Goal: Task Accomplishment & Management: Complete application form

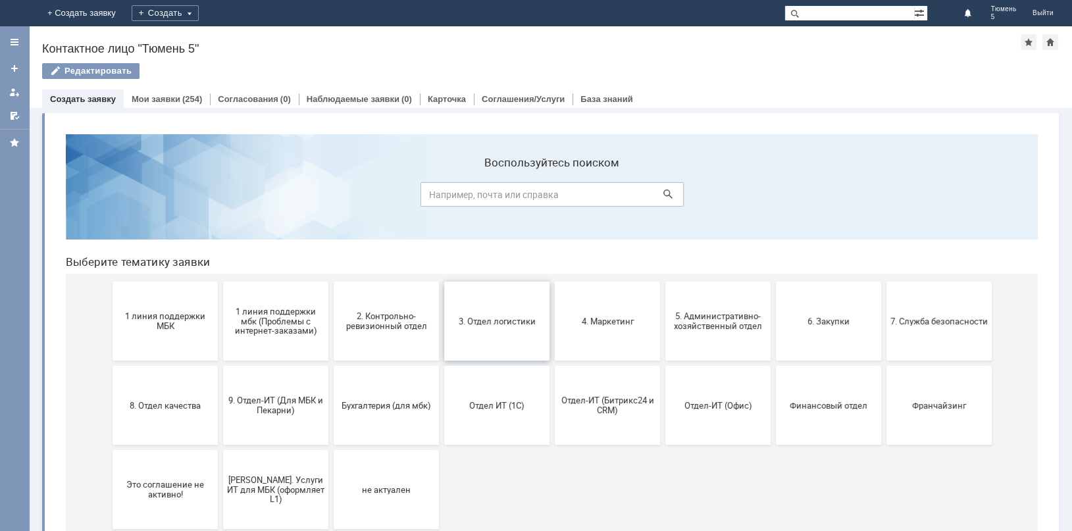
click at [515, 330] on button "3. Отдел логистики" at bounding box center [496, 321] width 105 height 79
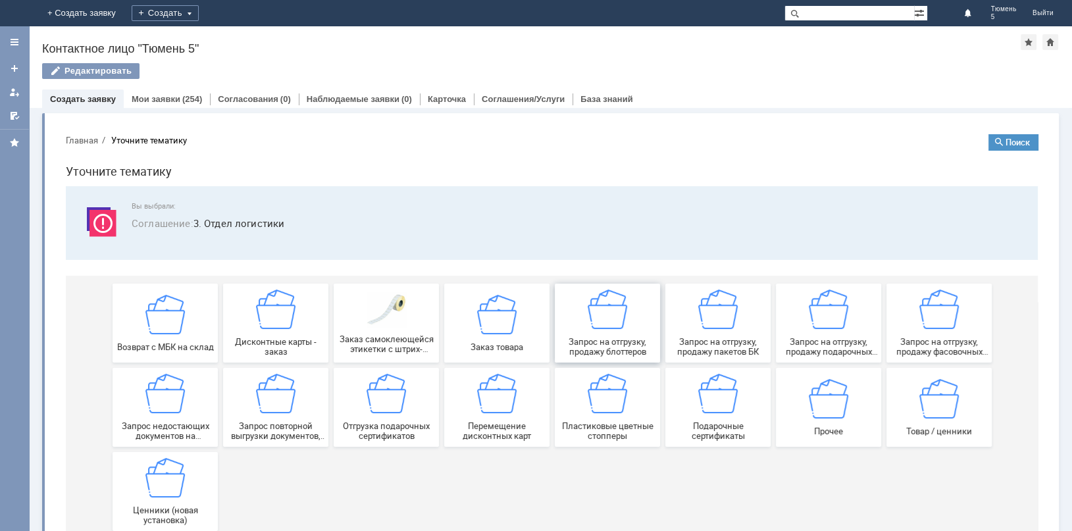
click at [602, 326] on img at bounding box center [607, 309] width 39 height 39
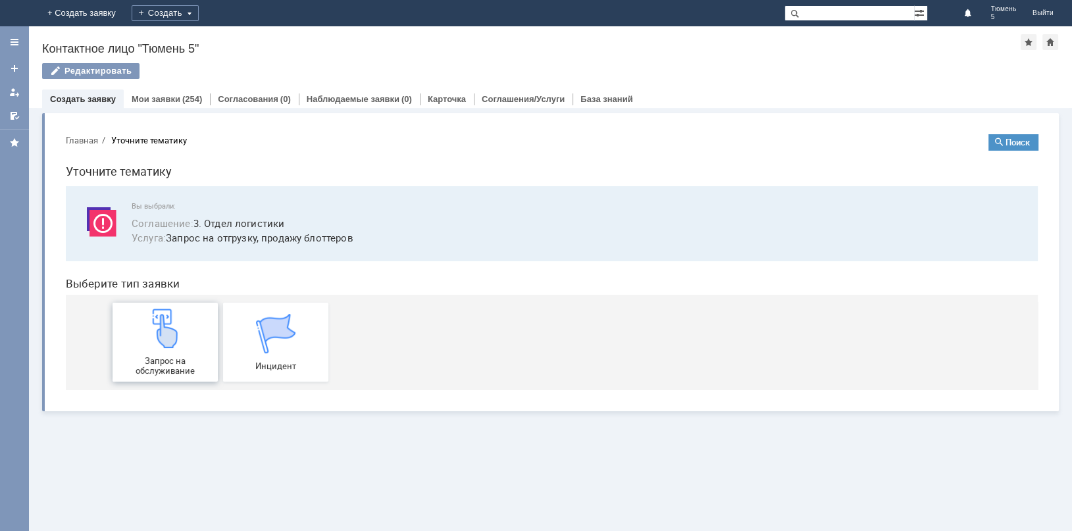
click at [197, 338] on div "Запрос на обслуживание" at bounding box center [164, 342] width 97 height 67
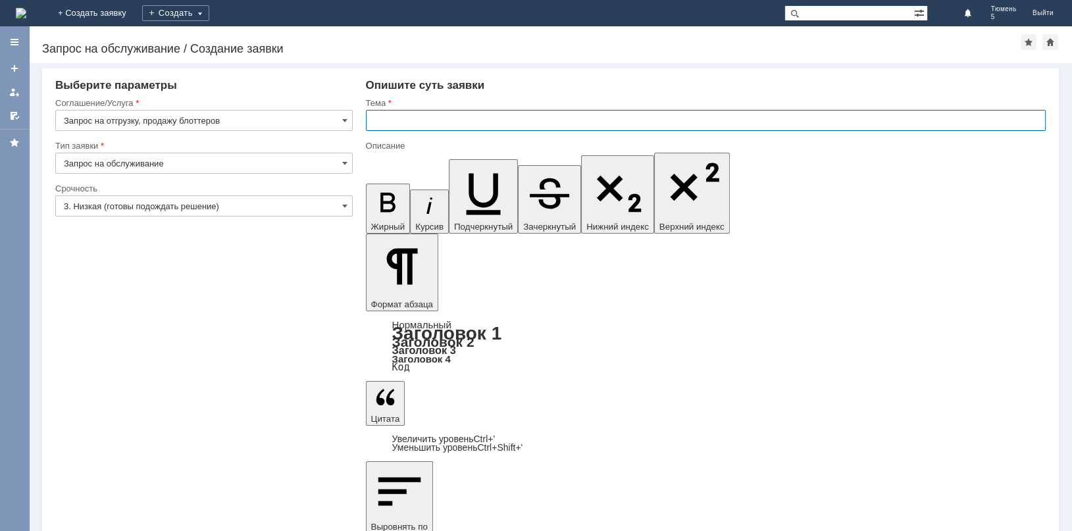
click at [376, 122] on input "text" at bounding box center [706, 120] width 680 height 21
type input "МБК Тюмень 5 заказ блоттеров"
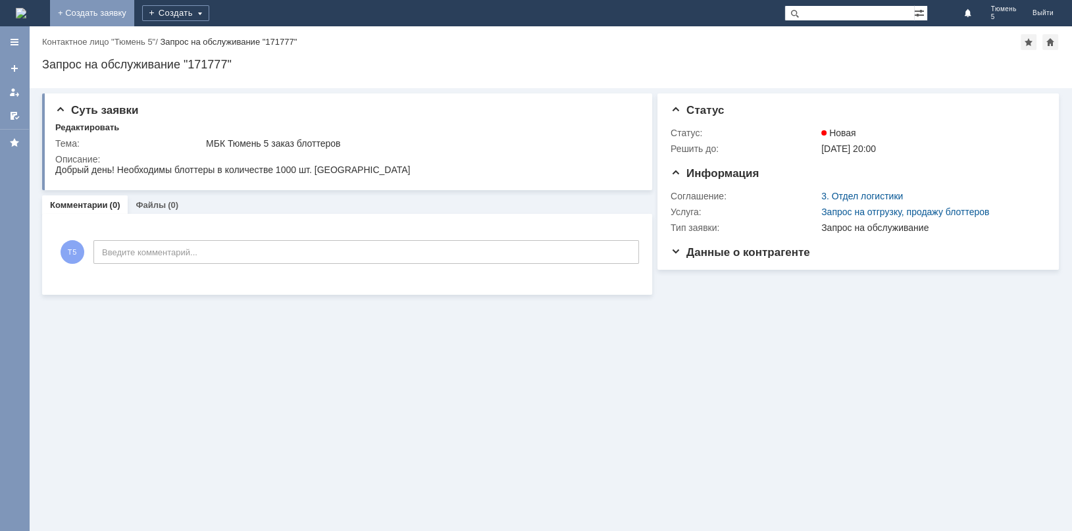
click at [134, 11] on link "+ Создать заявку" at bounding box center [92, 13] width 84 height 26
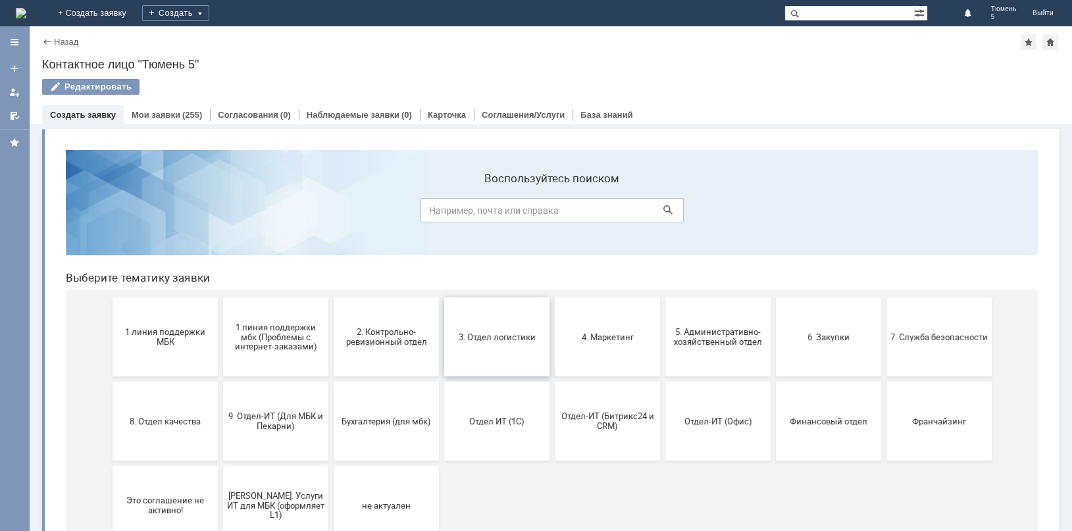
click at [485, 329] on button "3. Отдел логистики" at bounding box center [496, 336] width 105 height 79
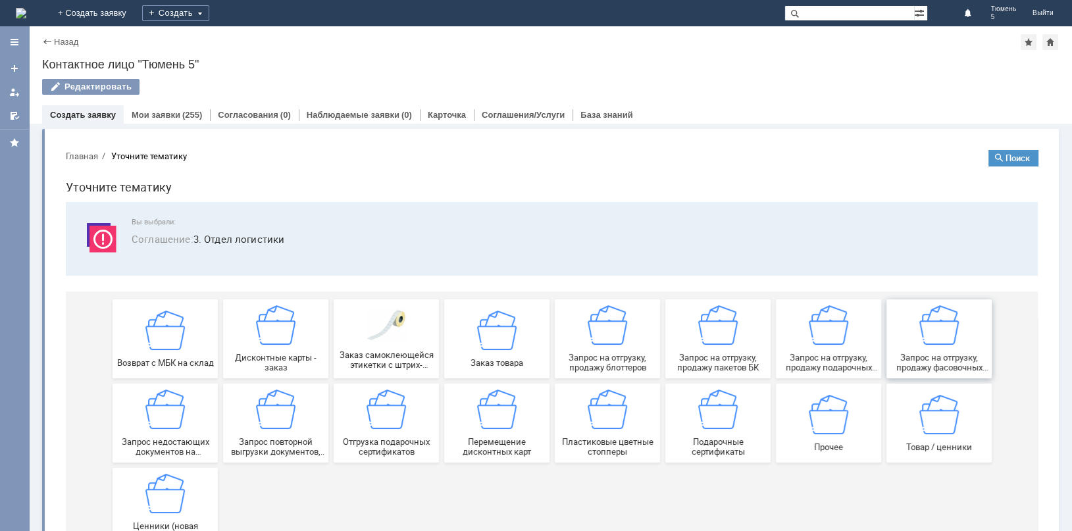
click at [929, 345] on div "Запрос на отгрузку, продажу фасовочных пакетов" at bounding box center [938, 338] width 97 height 67
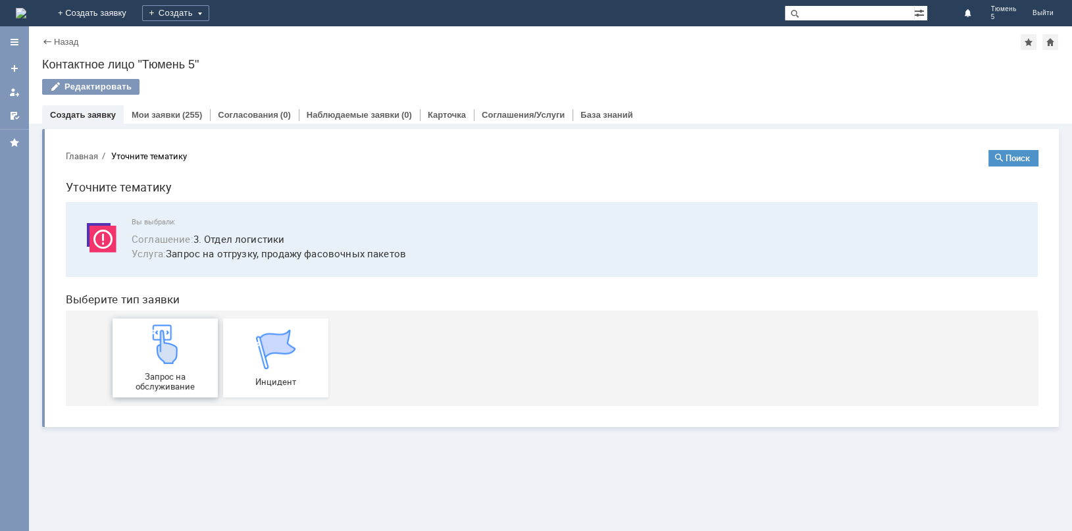
click at [168, 369] on div "Запрос на обслуживание" at bounding box center [164, 357] width 97 height 67
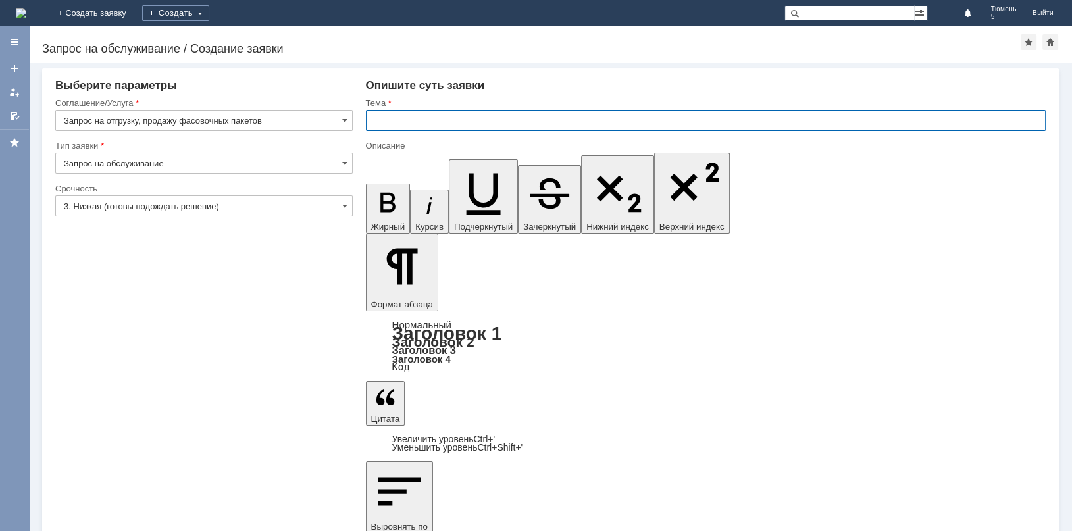
click at [405, 122] on input "text" at bounding box center [706, 120] width 680 height 21
type input "МБК Тюмень 5 фасовочные пакеты"
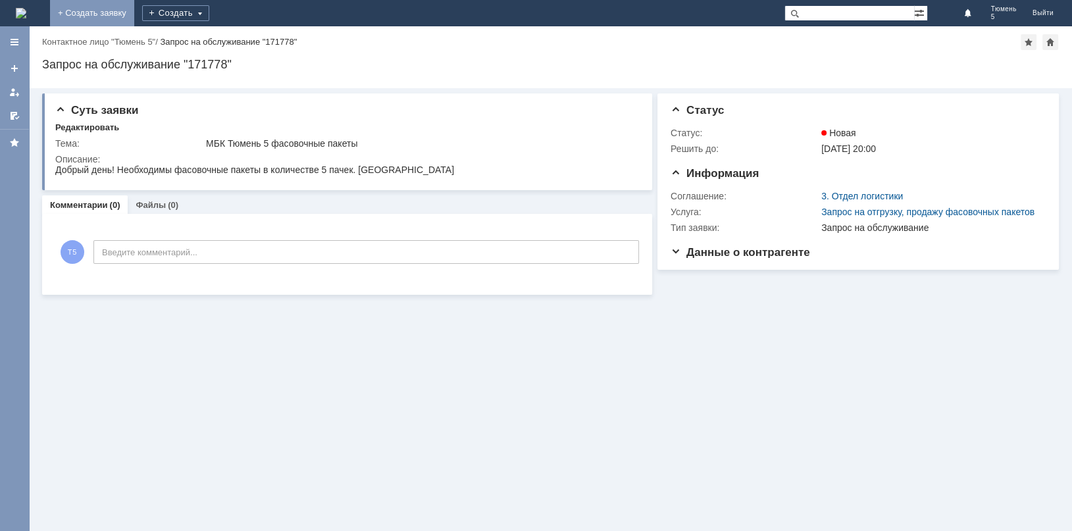
click at [134, 13] on link "+ Создать заявку" at bounding box center [92, 13] width 84 height 26
